Goal: Information Seeking & Learning: Learn about a topic

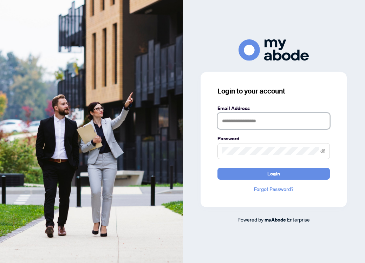
type input "**********"
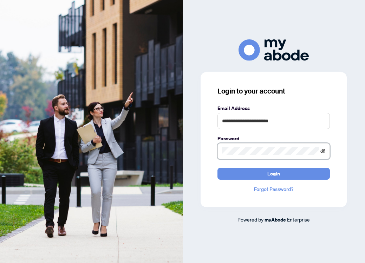
click at [323, 151] on icon "eye-invisible" at bounding box center [323, 151] width 5 height 5
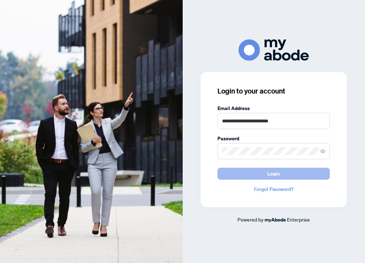
click at [277, 176] on span "Login" at bounding box center [274, 173] width 13 height 11
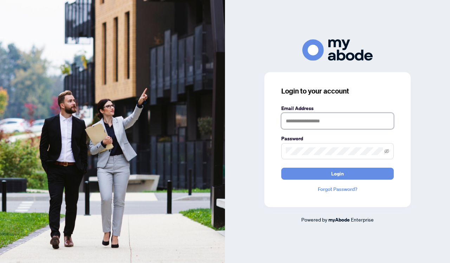
type input "**********"
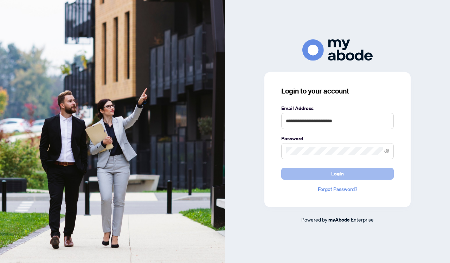
click at [316, 172] on button "Login" at bounding box center [337, 174] width 113 height 12
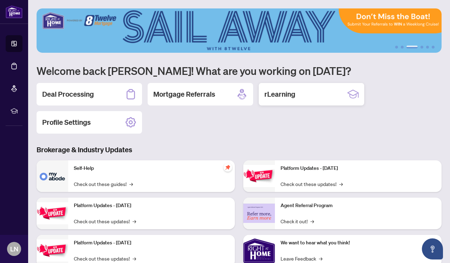
click at [278, 92] on h2 "rLearning" at bounding box center [279, 94] width 31 height 10
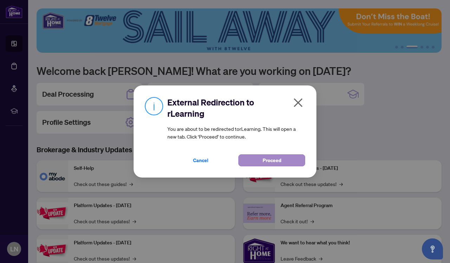
click at [268, 163] on span "Proceed" at bounding box center [272, 160] width 19 height 11
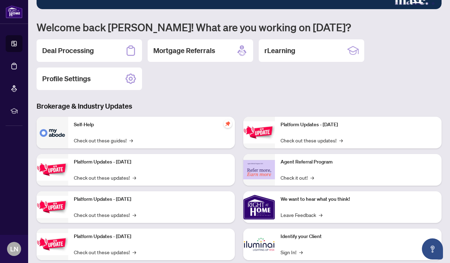
scroll to position [45, 0]
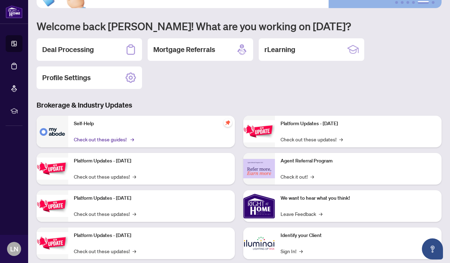
click at [125, 139] on link "Check out these guides! →" at bounding box center [103, 139] width 59 height 8
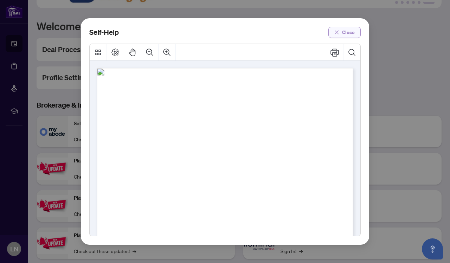
scroll to position [0, 0]
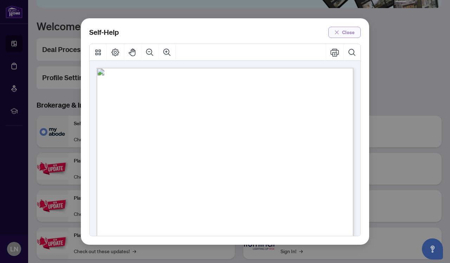
click at [350, 33] on span "Close" at bounding box center [348, 32] width 13 height 11
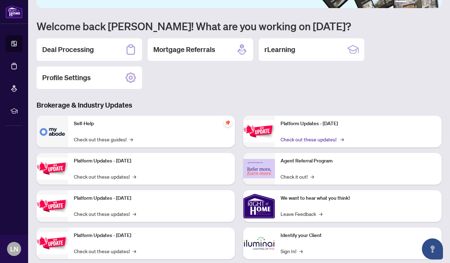
click at [330, 138] on link "Check out these updates! →" at bounding box center [312, 139] width 62 height 8
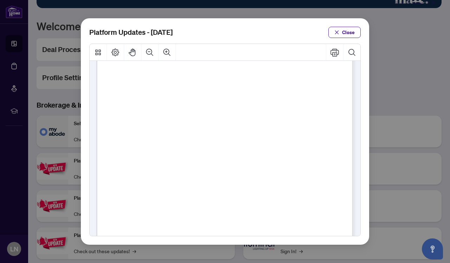
scroll to position [85, 0]
